Goal: Information Seeking & Learning: Learn about a topic

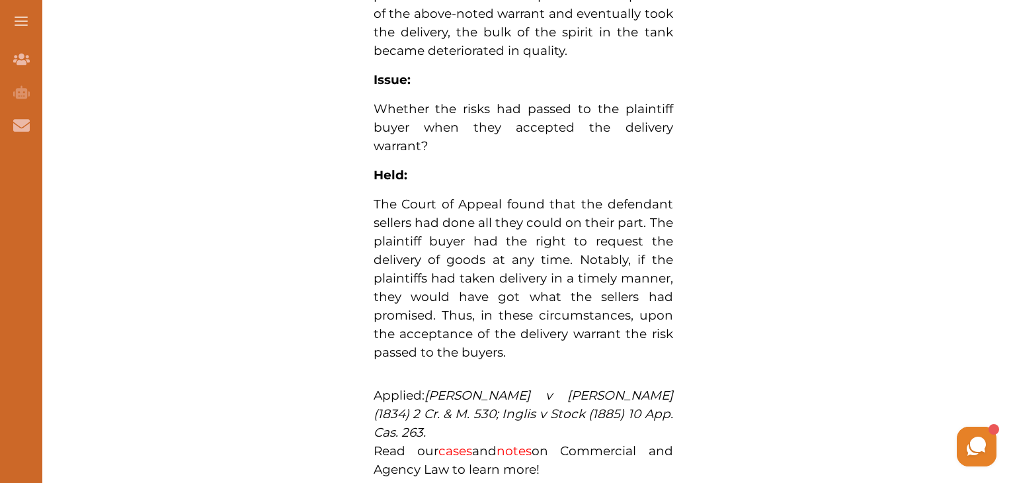
scroll to position [926, 0]
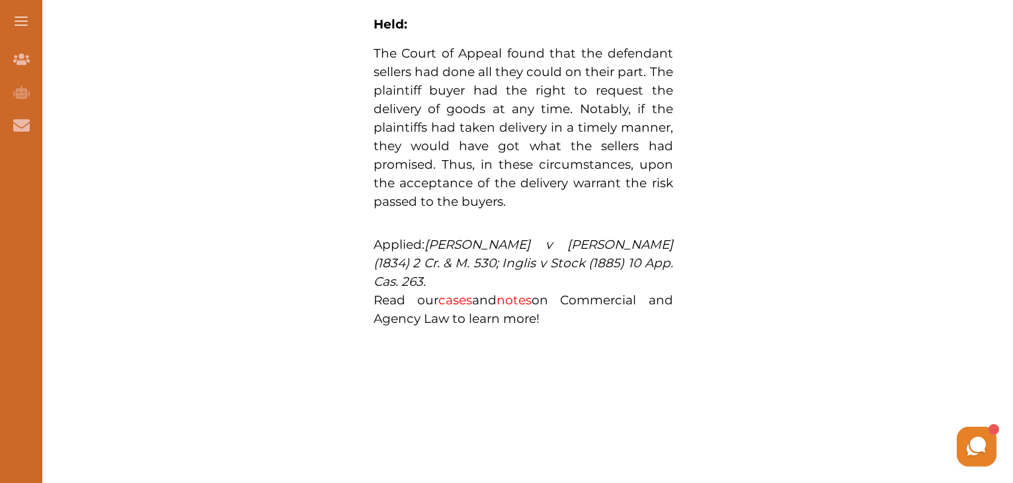
scroll to position [1257, 0]
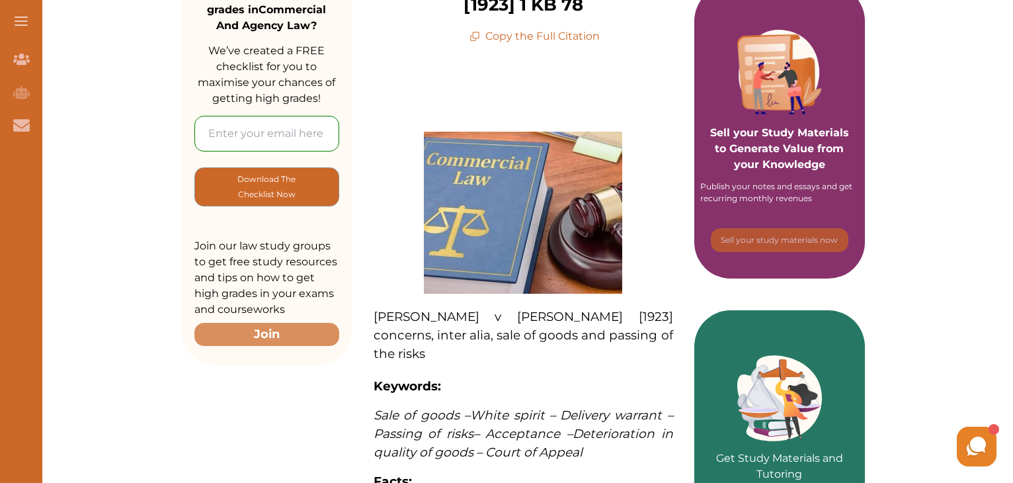
scroll to position [198, 0]
